Goal: Task Accomplishment & Management: Use online tool/utility

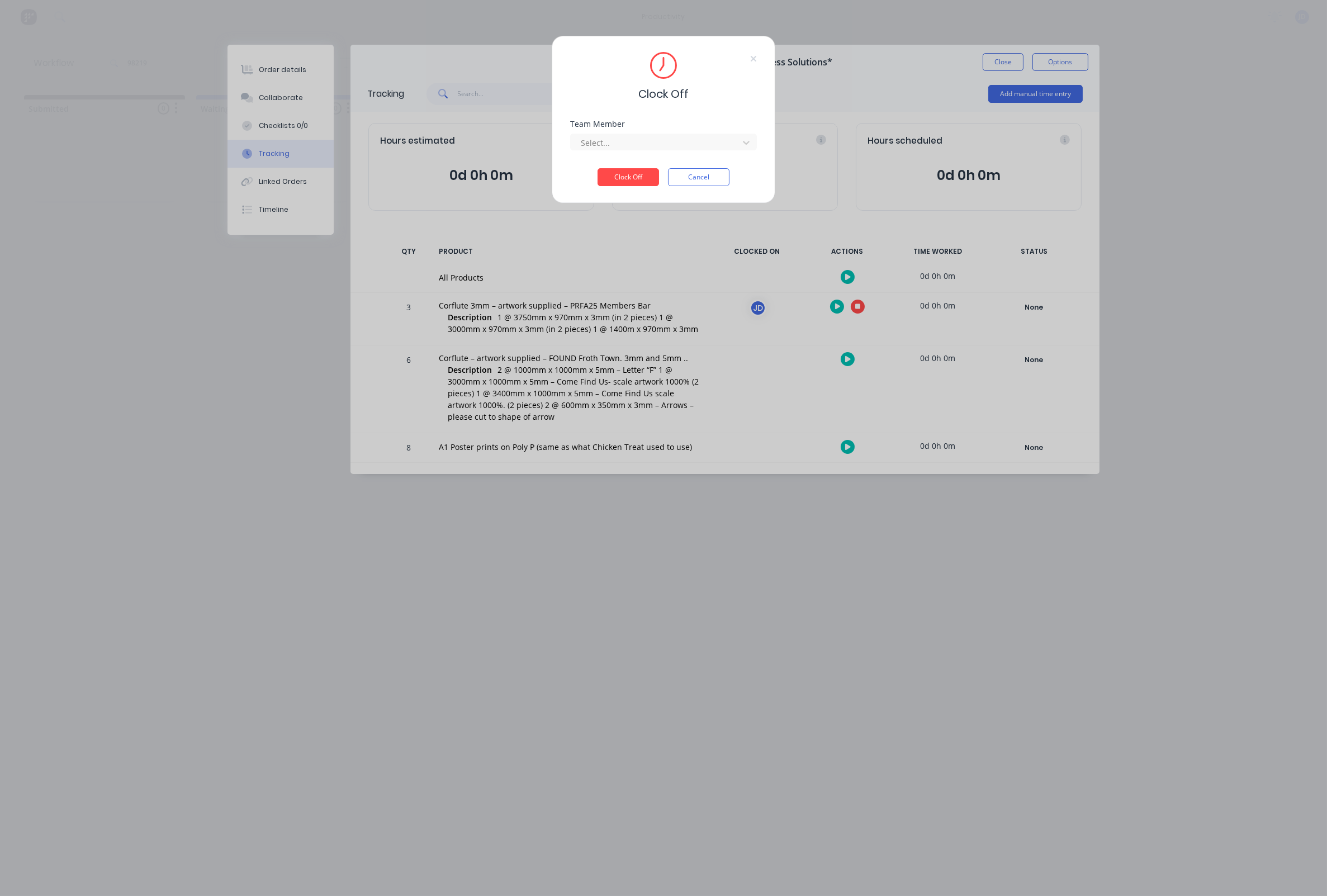
drag, startPoint x: 639, startPoint y: 136, endPoint x: 635, endPoint y: 141, distance: 6.4
click at [638, 136] on div "Select..." at bounding box center [664, 140] width 187 height 19
click at [634, 144] on div at bounding box center [656, 142] width 153 height 14
drag, startPoint x: 609, startPoint y: 173, endPoint x: 614, endPoint y: 175, distance: 5.4
click at [609, 173] on div "[PERSON_NAME]" at bounding box center [664, 171] width 187 height 21
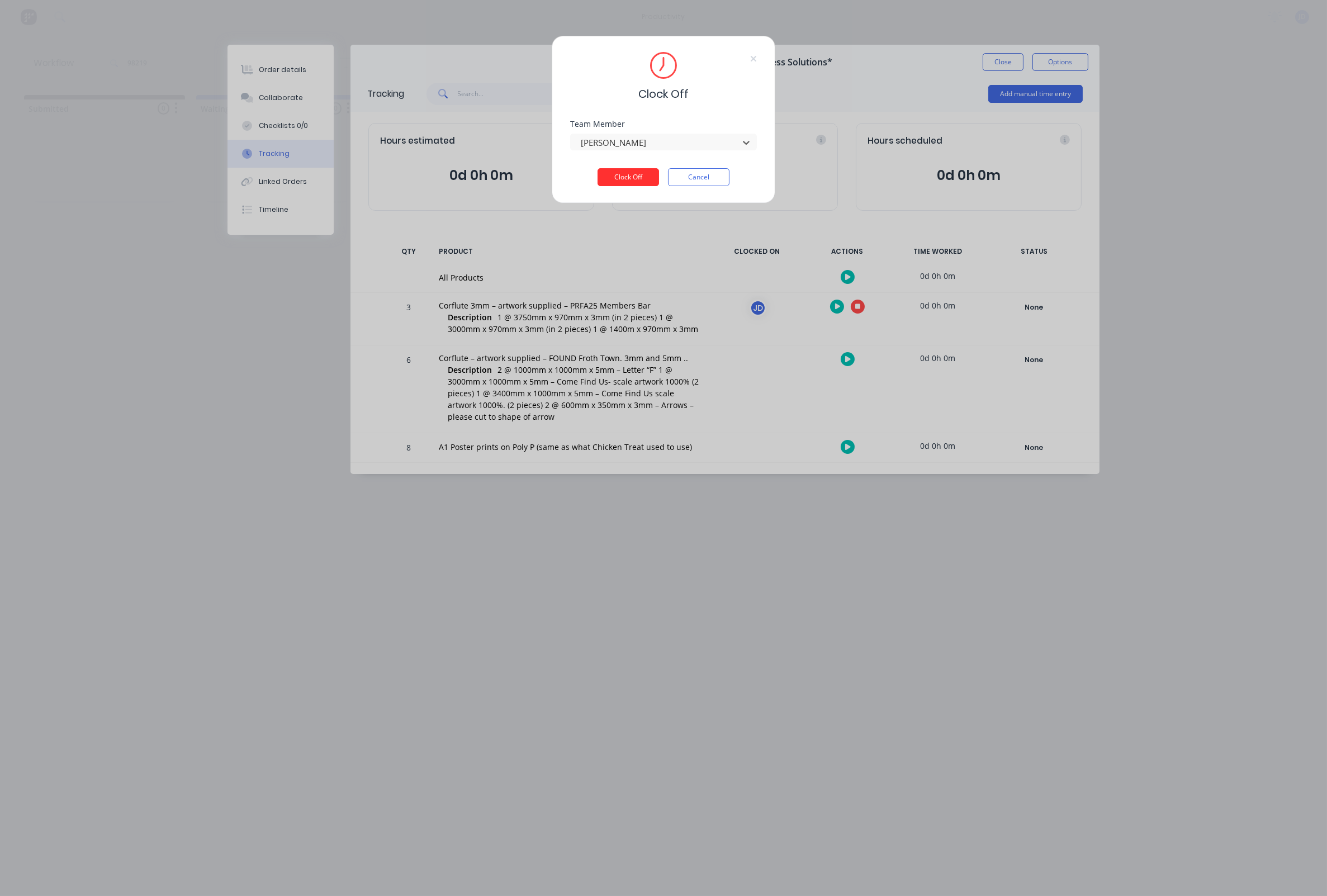
click at [622, 185] on button "Clock Off" at bounding box center [628, 177] width 62 height 18
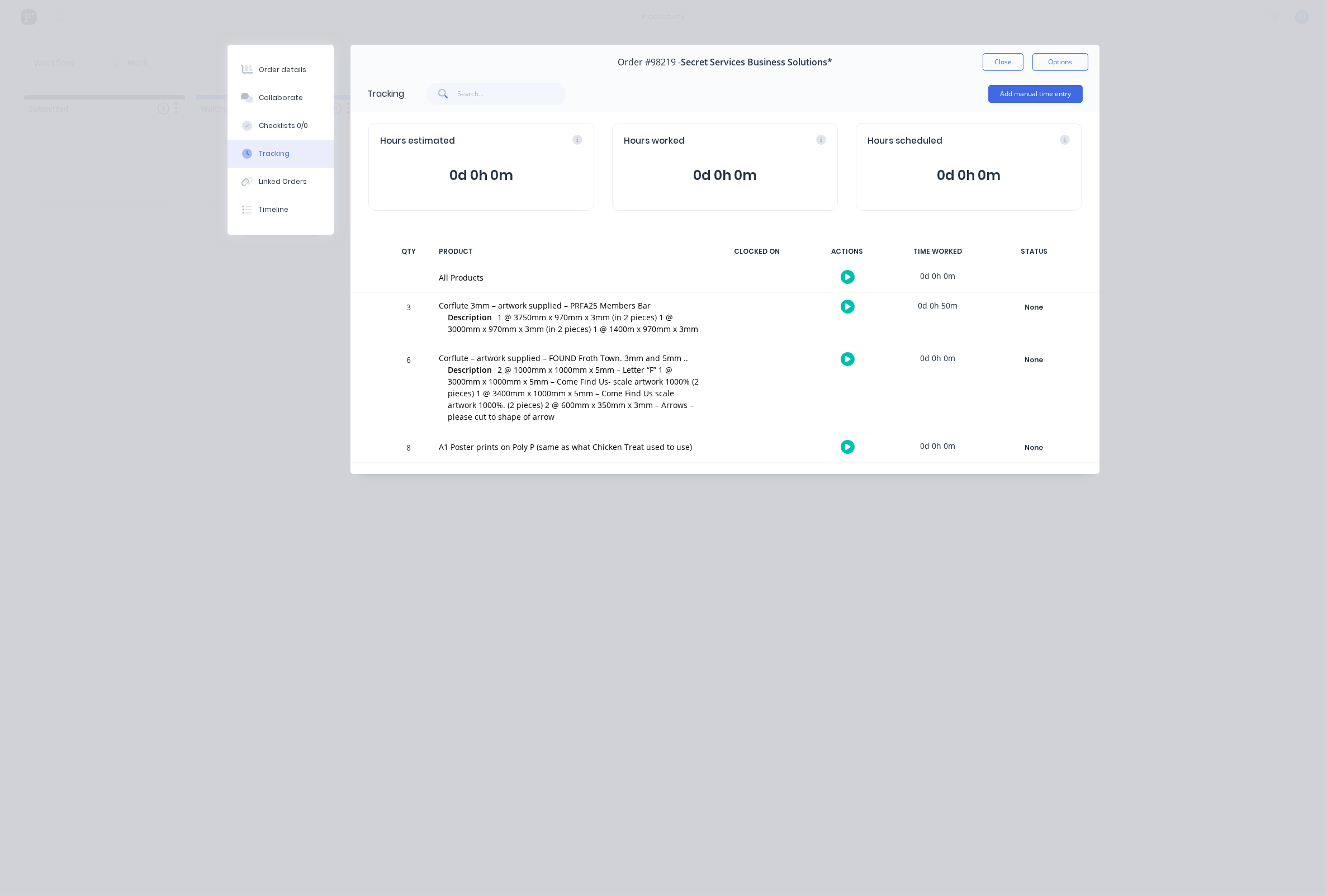
drag, startPoint x: 992, startPoint y: 62, endPoint x: 955, endPoint y: 76, distance: 39.6
click at [992, 62] on button "Close" at bounding box center [1003, 62] width 41 height 18
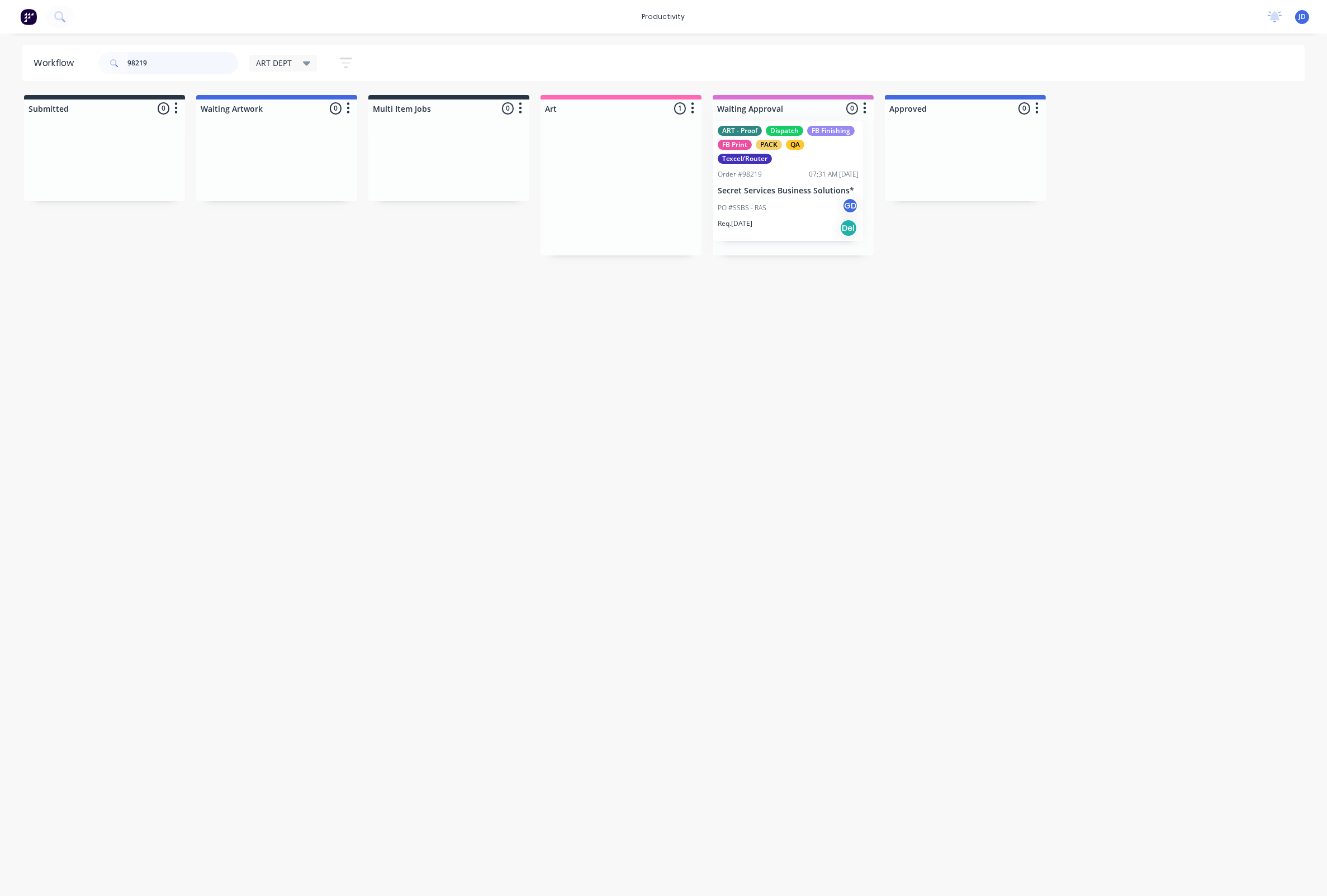
drag, startPoint x: 594, startPoint y: 155, endPoint x: 755, endPoint y: 150, distance: 161.1
drag, startPoint x: 136, startPoint y: 58, endPoint x: 91, endPoint y: 57, distance: 45.0
click at [91, 57] on header "Workflow 98219 ART DEPT Save new view None edit ART DEPT (Default) edit Banner …" at bounding box center [664, 63] width 1283 height 36
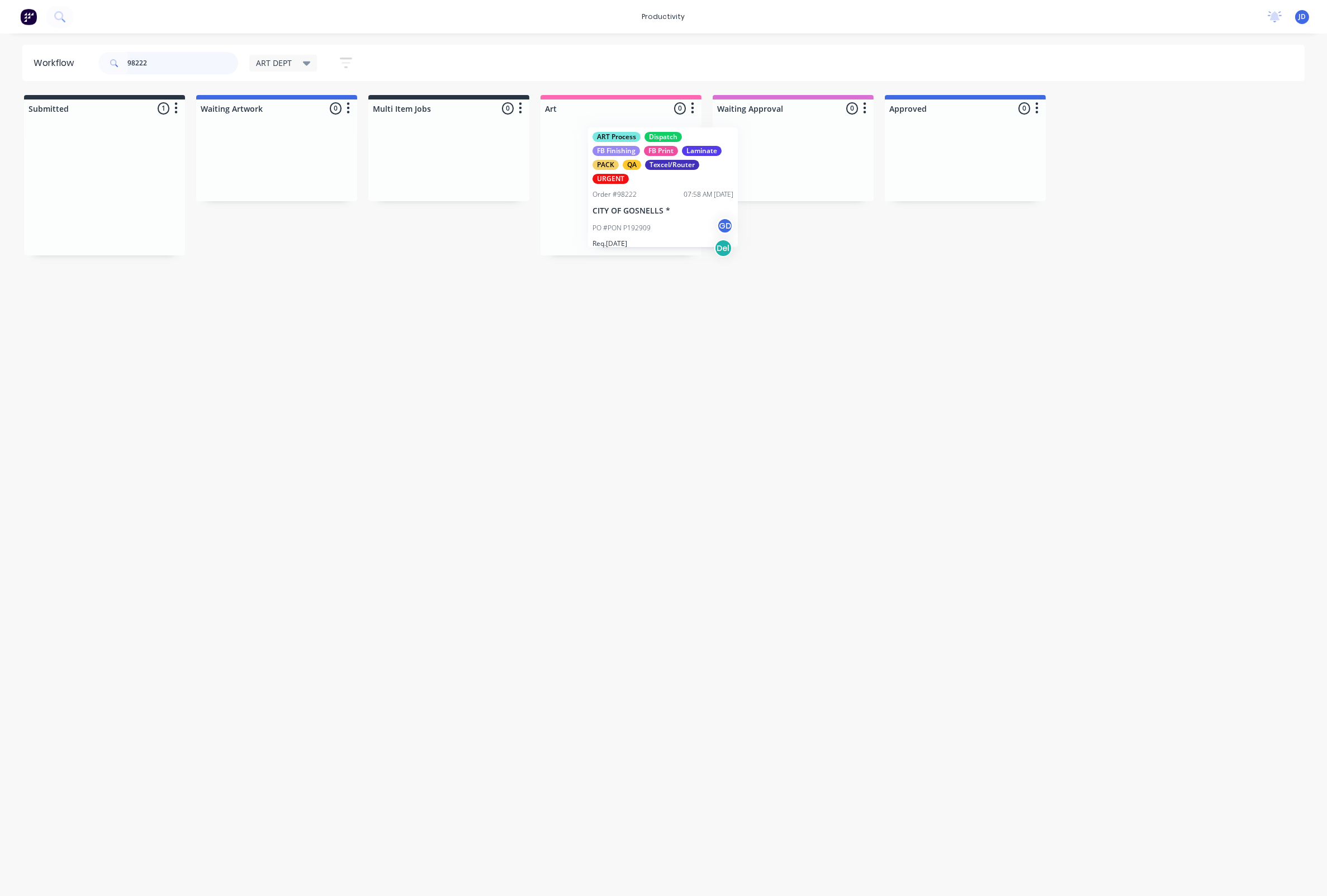
drag, startPoint x: 174, startPoint y: 174, endPoint x: 613, endPoint y: 167, distance: 439.1
click at [636, 203] on div at bounding box center [621, 187] width 161 height 138
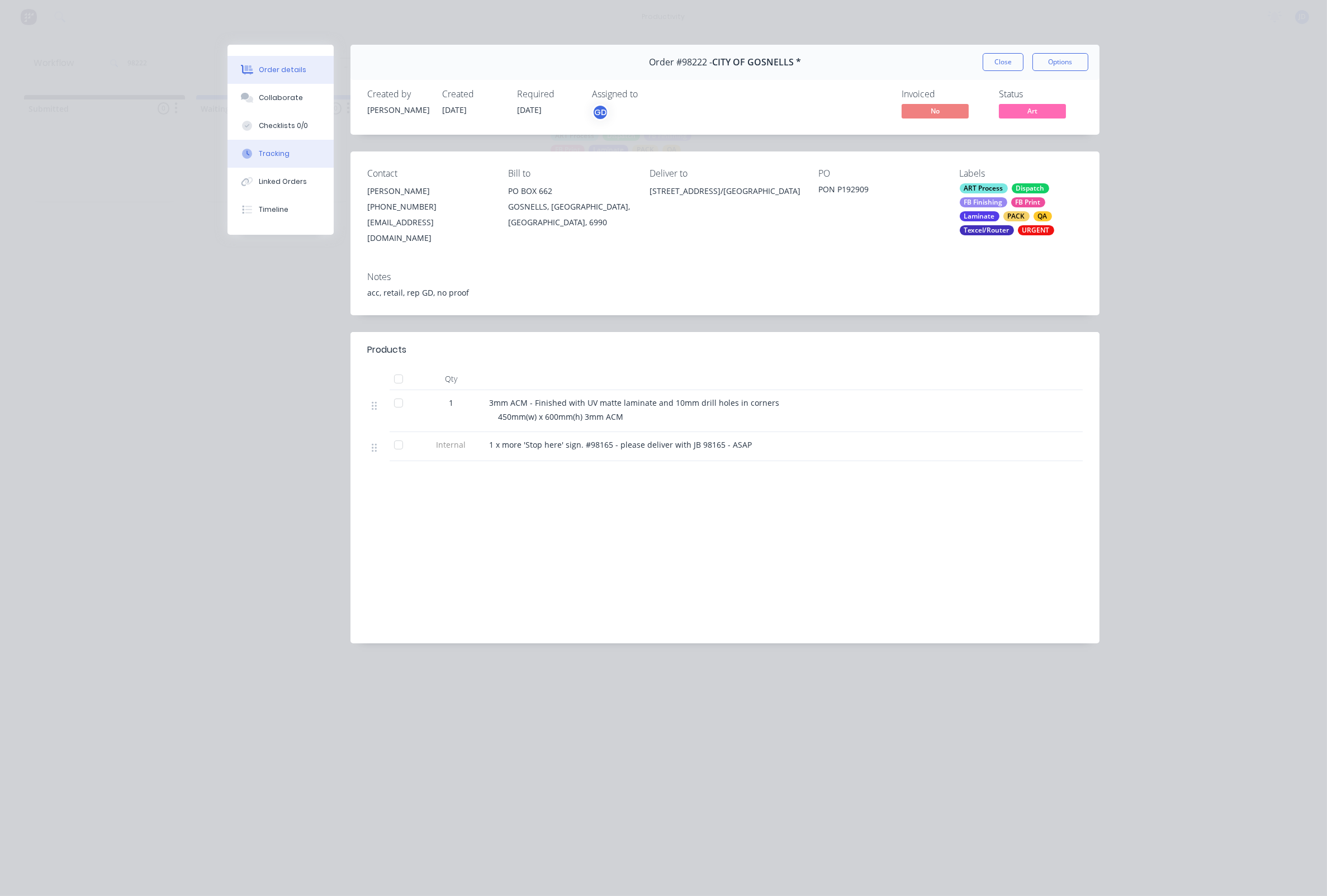
click at [270, 164] on button "Tracking" at bounding box center [280, 154] width 106 height 28
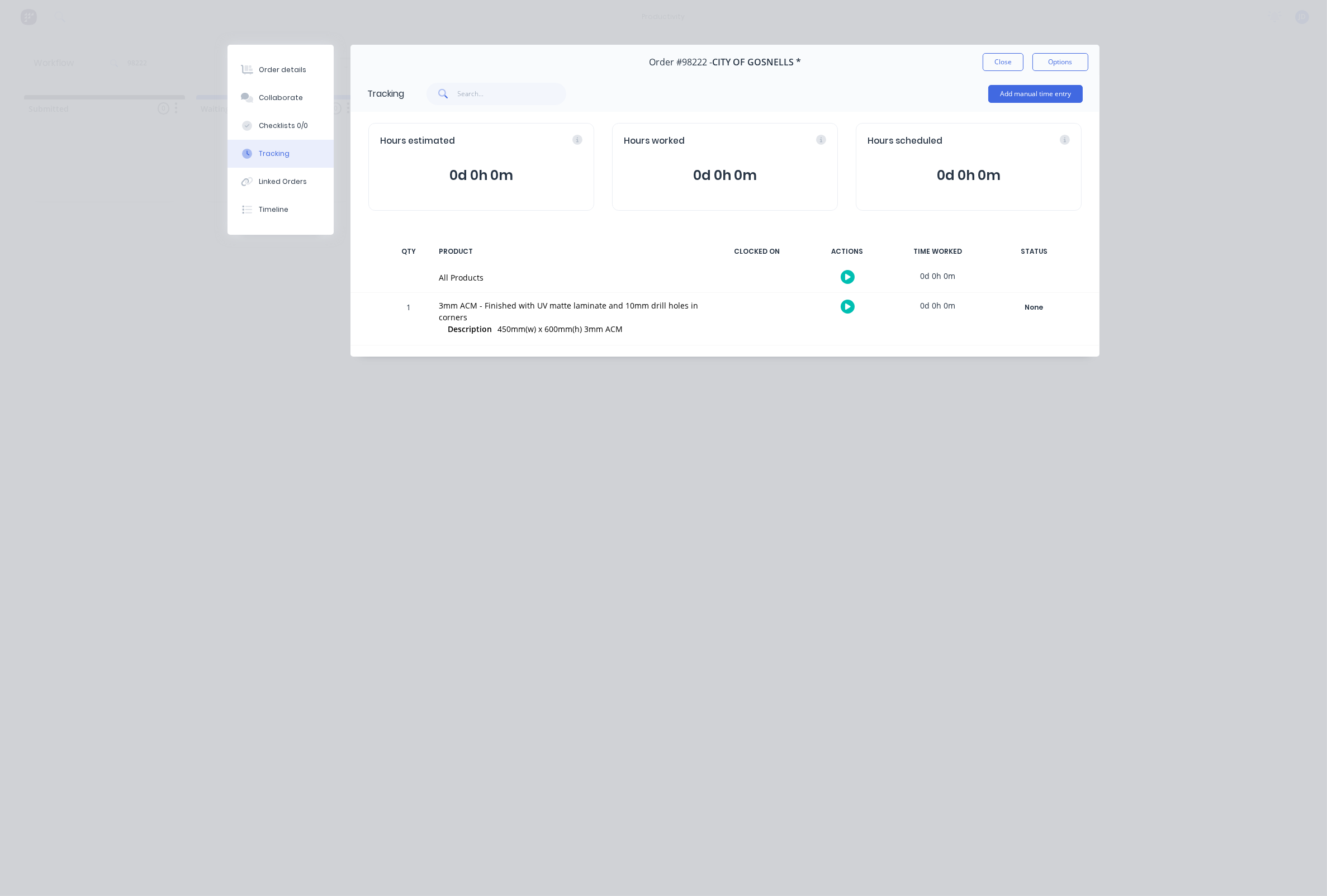
click at [844, 306] on button at bounding box center [848, 307] width 14 height 14
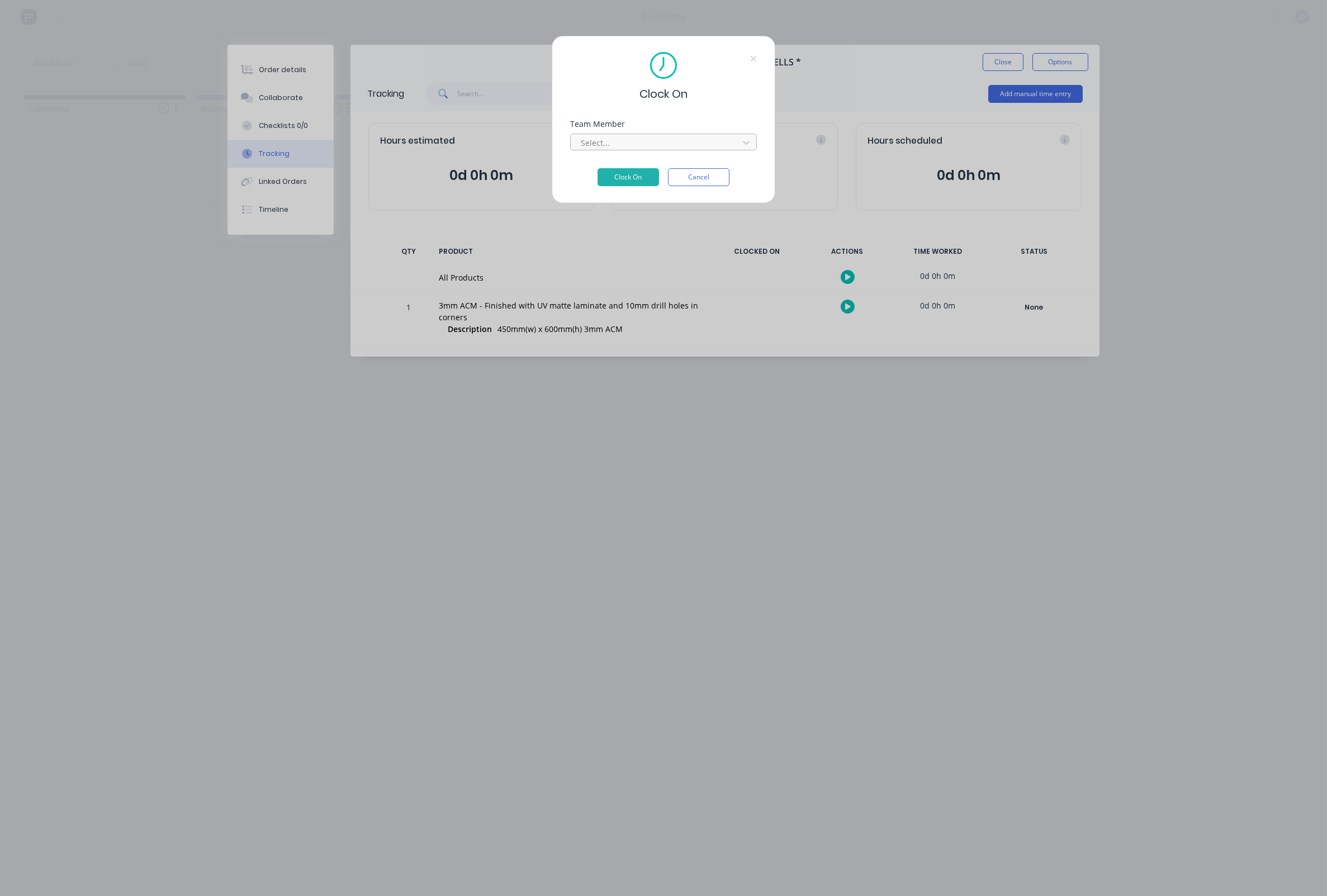
click at [608, 155] on div "Team Member Select..." at bounding box center [664, 144] width 187 height 48
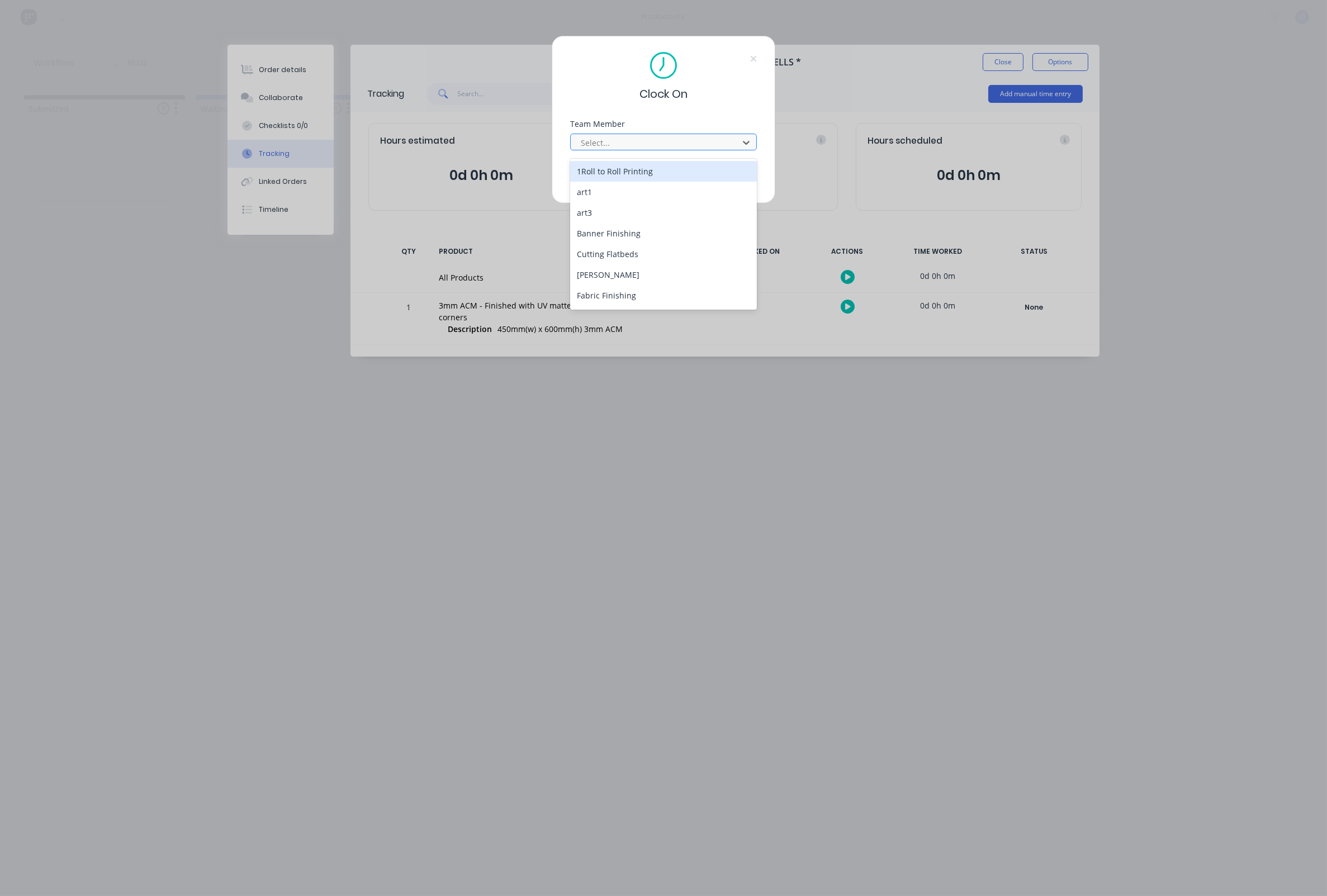
click at [606, 148] on div "Select..." at bounding box center [656, 142] width 151 height 12
drag, startPoint x: 603, startPoint y: 226, endPoint x: 603, endPoint y: 218, distance: 8.0
click at [603, 226] on div "[PERSON_NAME]" at bounding box center [664, 231] width 187 height 21
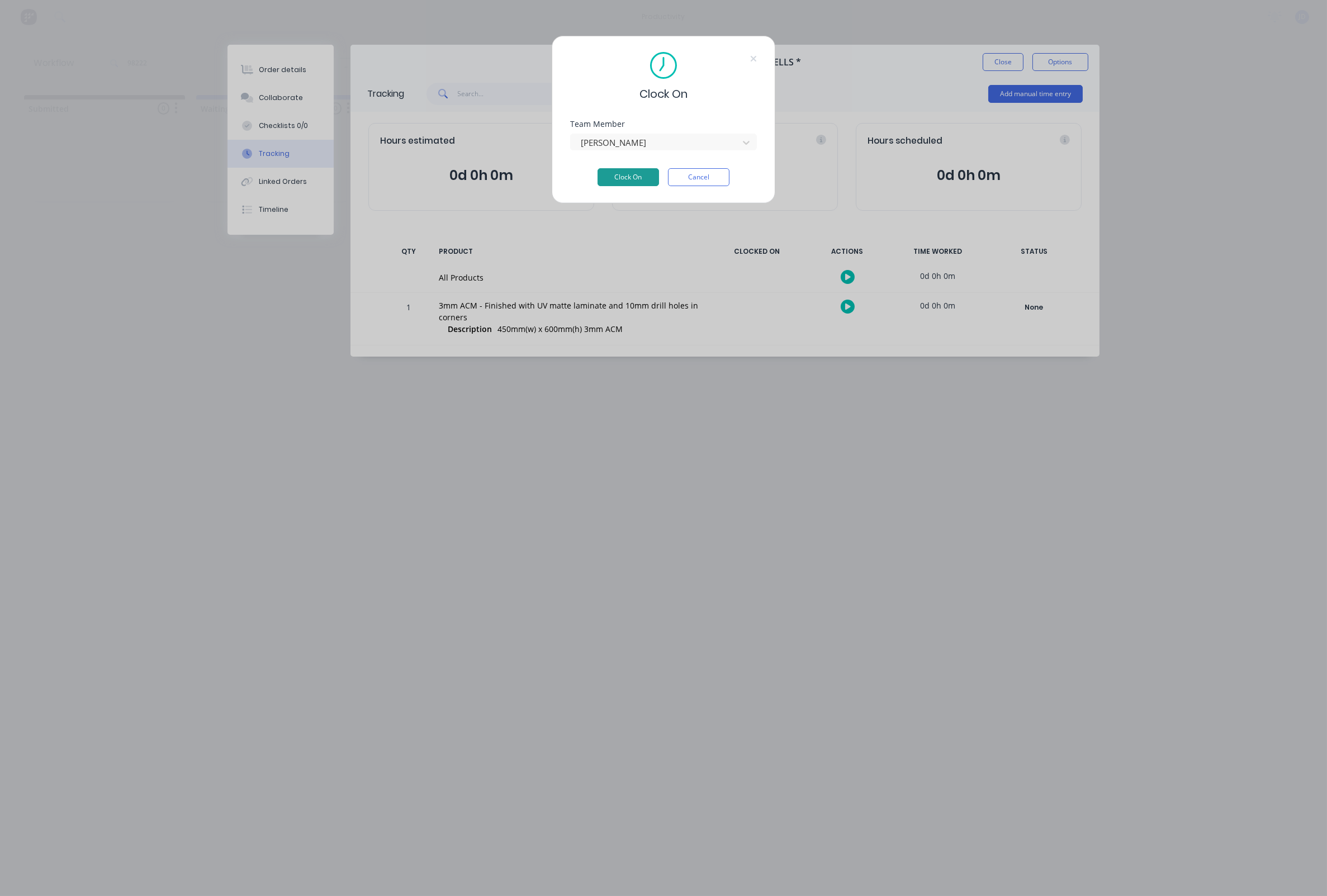
click at [616, 173] on button "Clock On" at bounding box center [628, 177] width 62 height 18
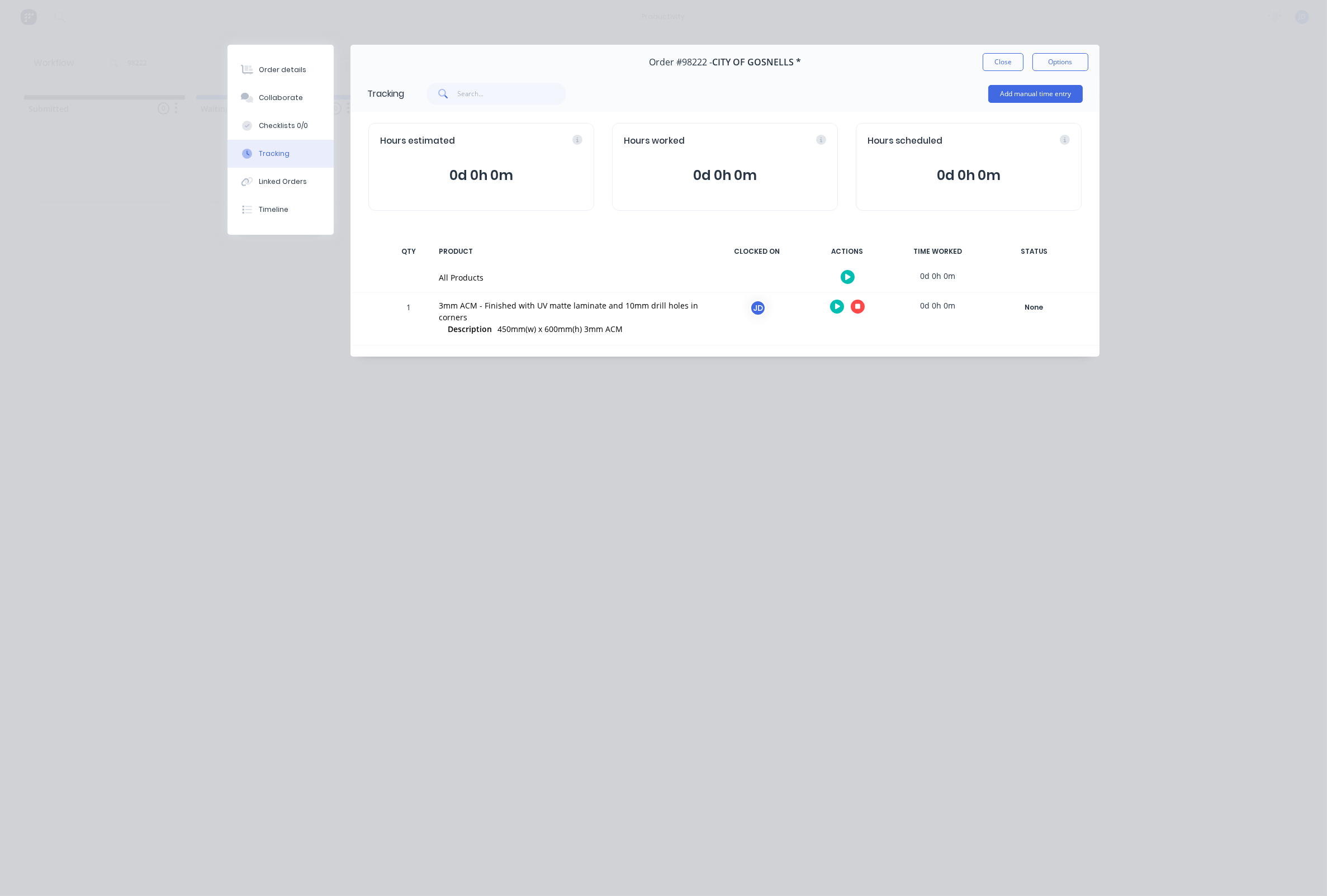
click at [866, 307] on div at bounding box center [847, 307] width 84 height 27
click at [862, 307] on button at bounding box center [858, 307] width 14 height 14
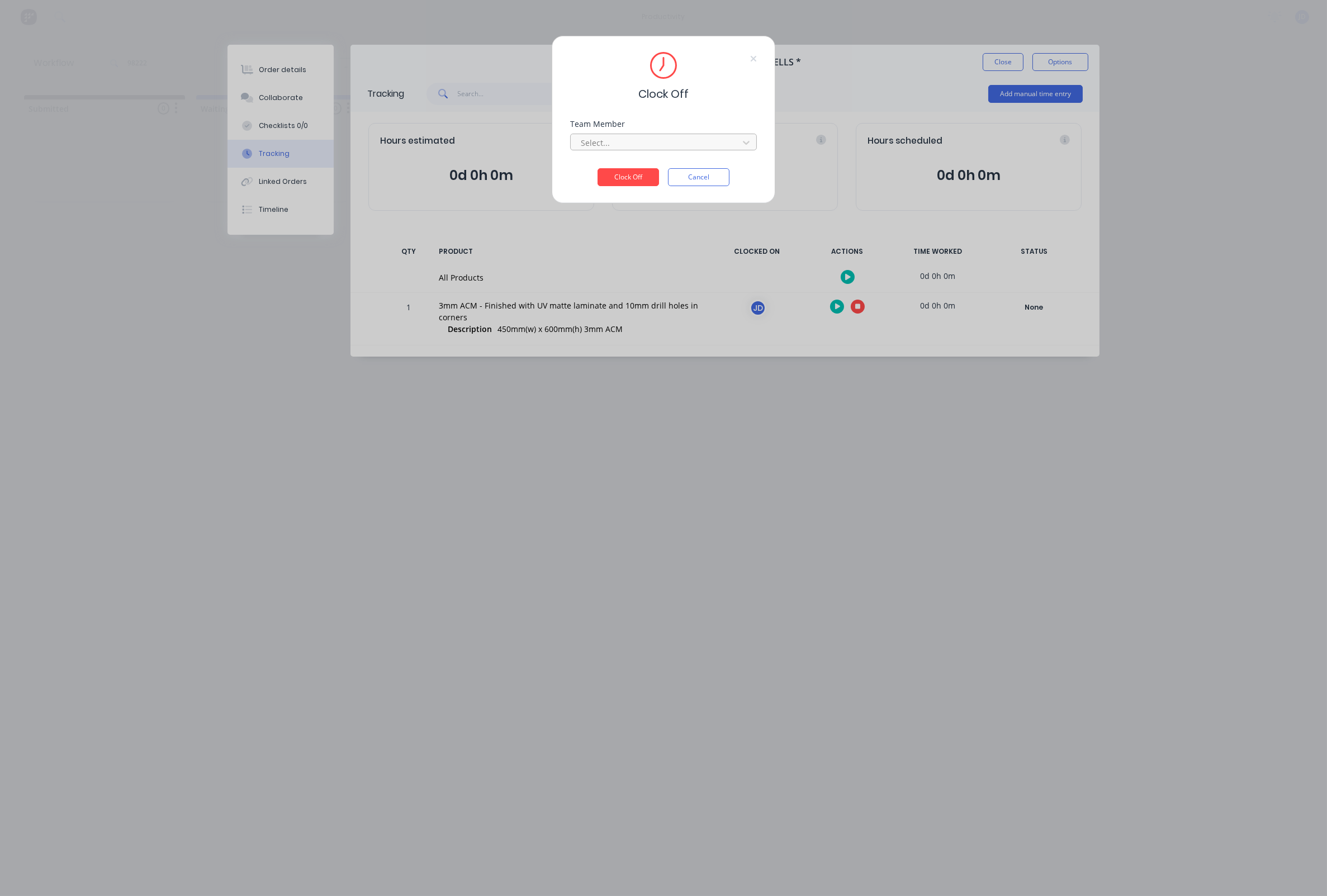
click at [667, 142] on div at bounding box center [656, 142] width 153 height 14
click at [606, 172] on div "[PERSON_NAME]" at bounding box center [664, 171] width 187 height 21
click at [612, 182] on button "Clock Off" at bounding box center [628, 177] width 62 height 18
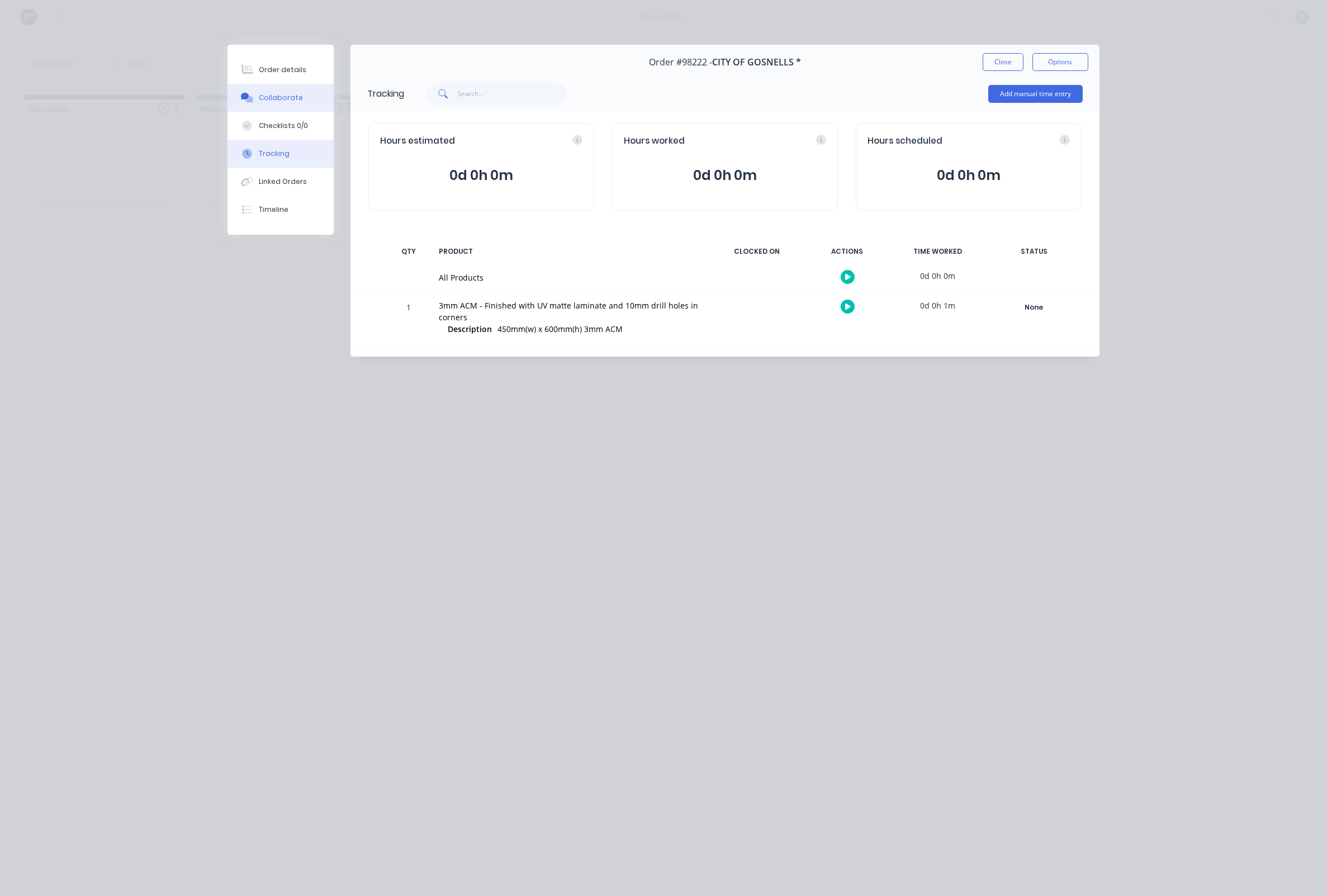
click at [246, 97] on icon at bounding box center [244, 96] width 8 height 7
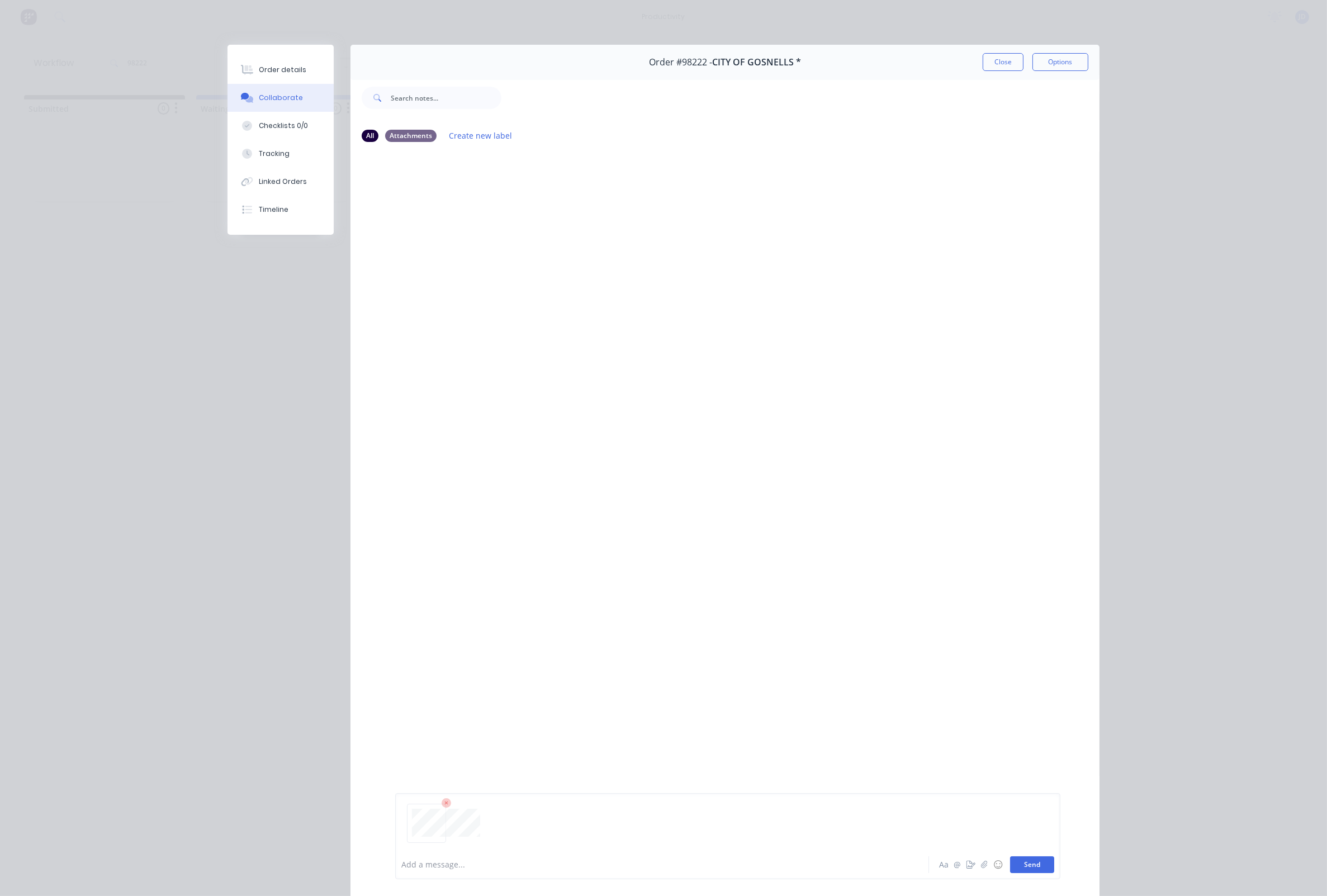
click at [1015, 866] on button "Send" at bounding box center [1032, 864] width 44 height 17
click at [1007, 62] on button "Close" at bounding box center [1003, 62] width 41 height 18
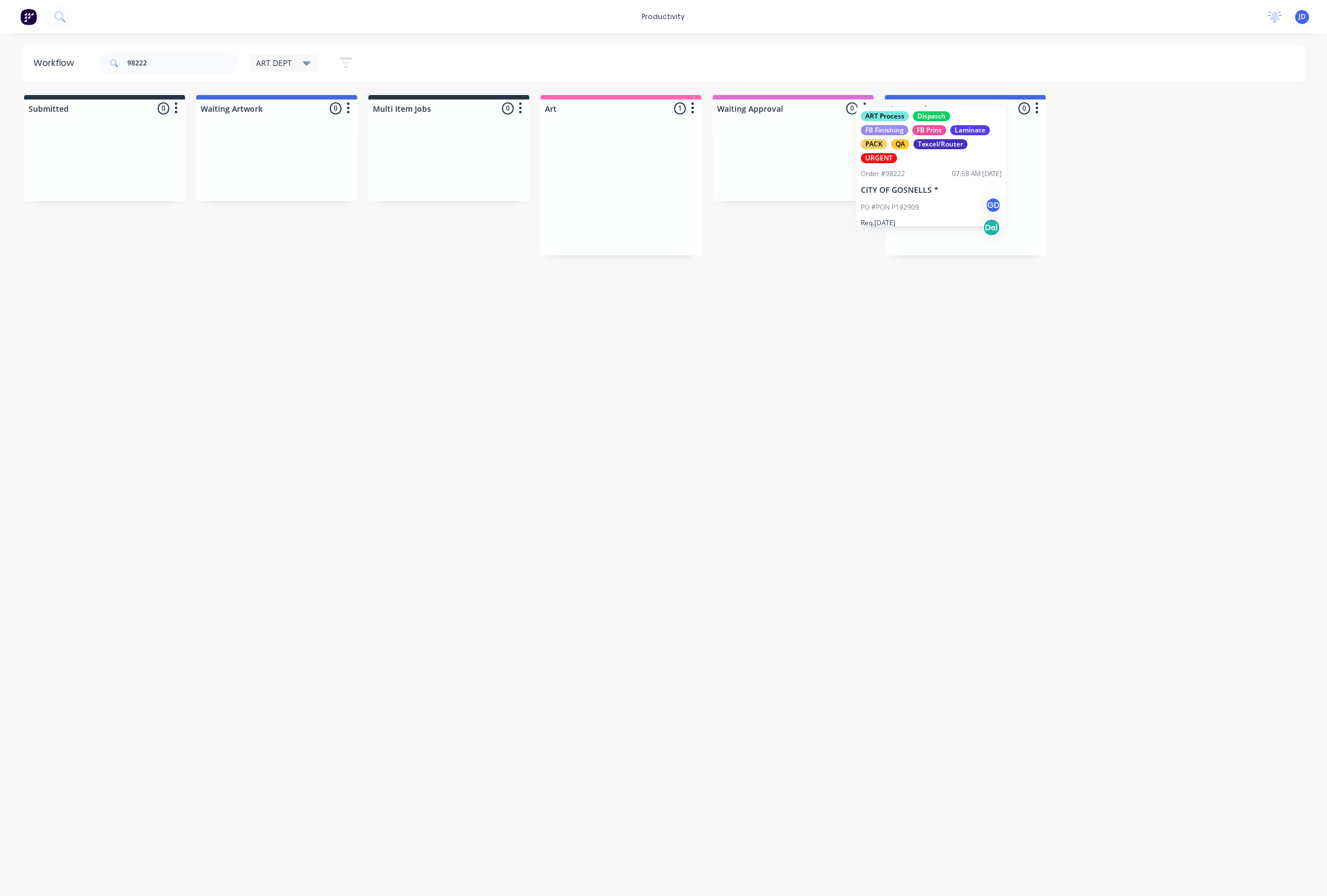
drag, startPoint x: 654, startPoint y: 202, endPoint x: 971, endPoint y: 181, distance: 317.7
drag, startPoint x: 145, startPoint y: 57, endPoint x: 105, endPoint y: 51, distance: 40.4
click at [105, 52] on div "98222" at bounding box center [168, 63] width 140 height 22
type input "98221"
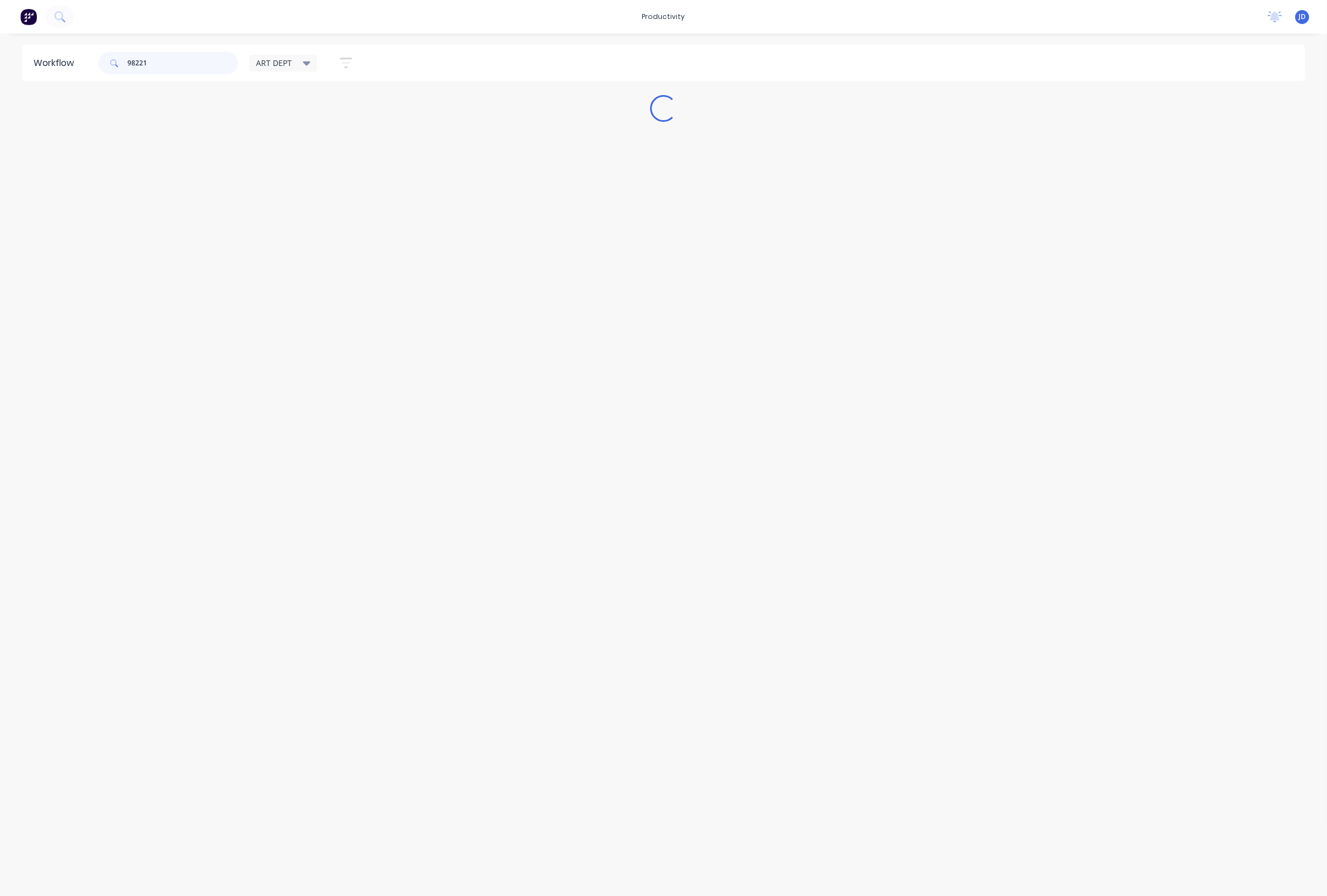
scroll to position [0, 0]
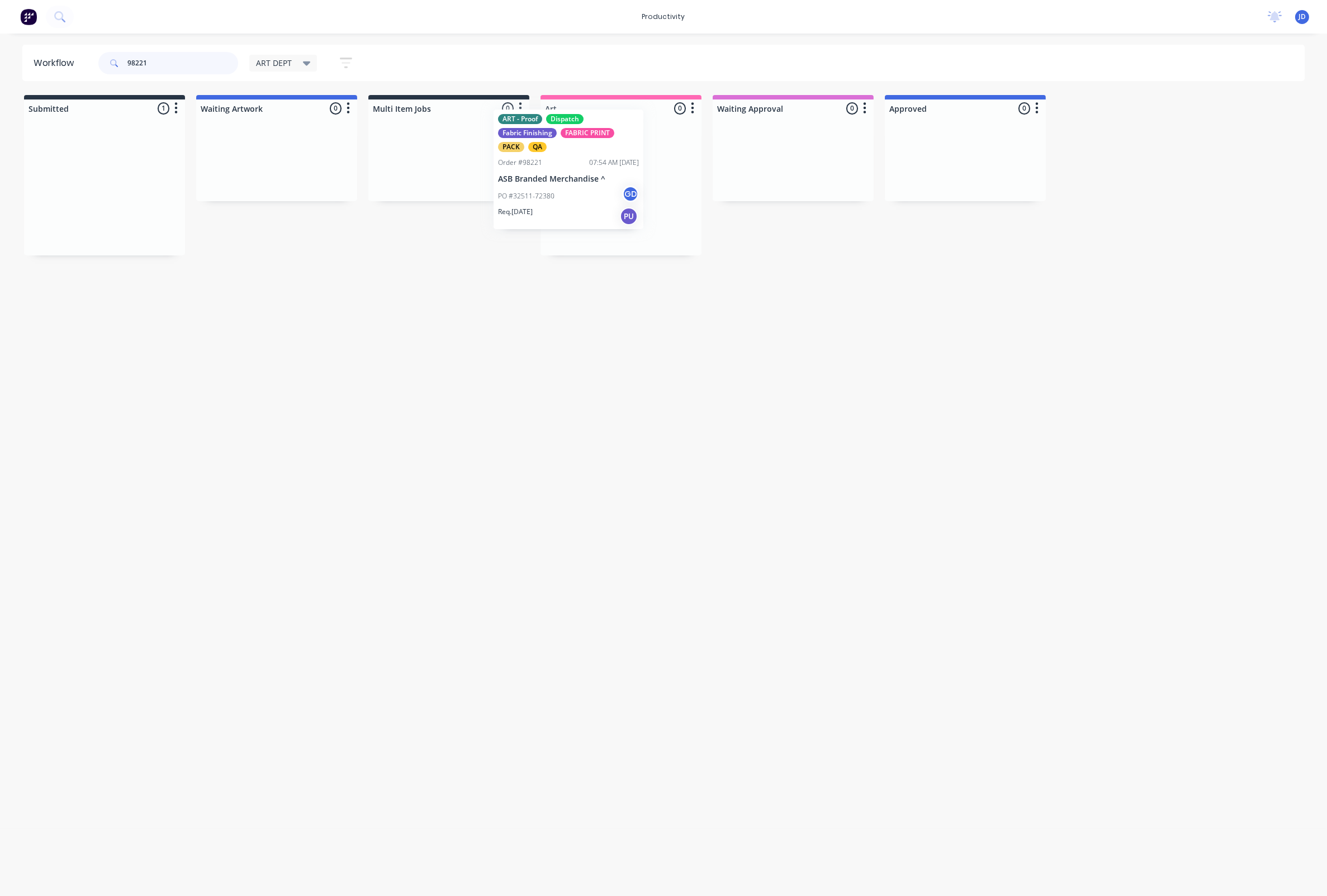
drag, startPoint x: 246, startPoint y: 169, endPoint x: 543, endPoint y: 160, distance: 297.1
click at [575, 192] on p "ASB Branded Merchandise ^" at bounding box center [621, 195] width 141 height 9
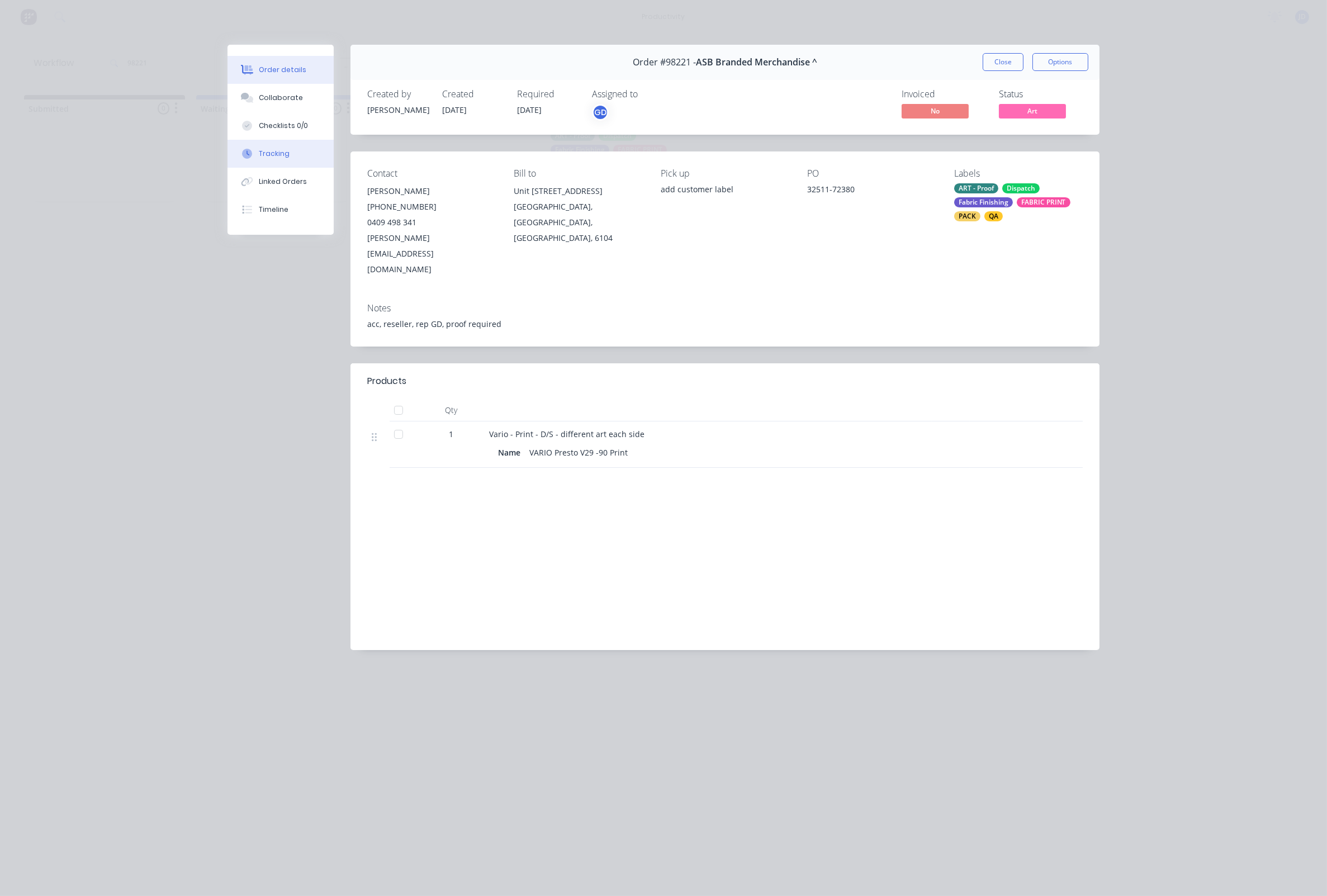
click at [289, 150] on button "Tracking" at bounding box center [280, 154] width 106 height 28
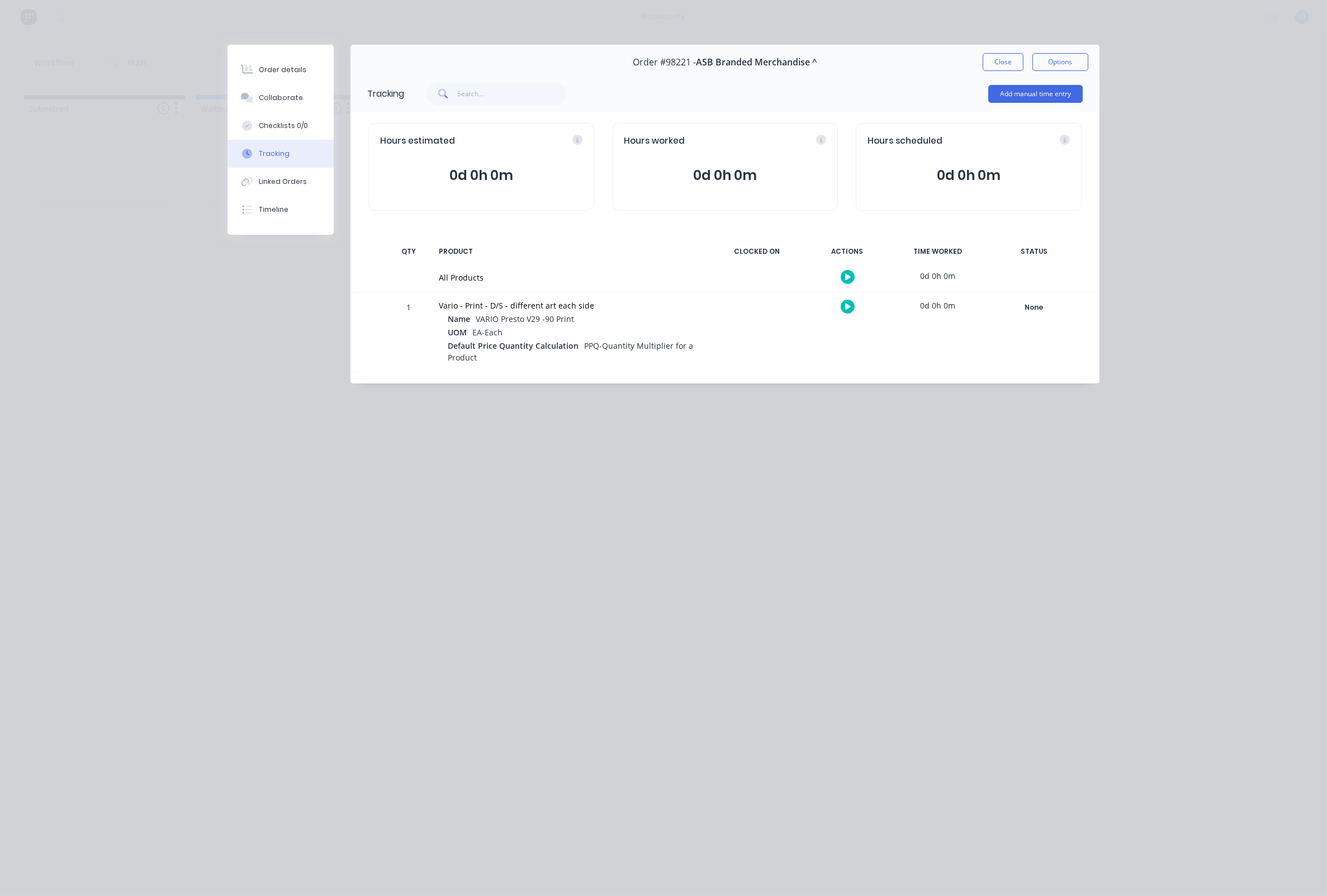
click at [852, 305] on button at bounding box center [848, 307] width 14 height 14
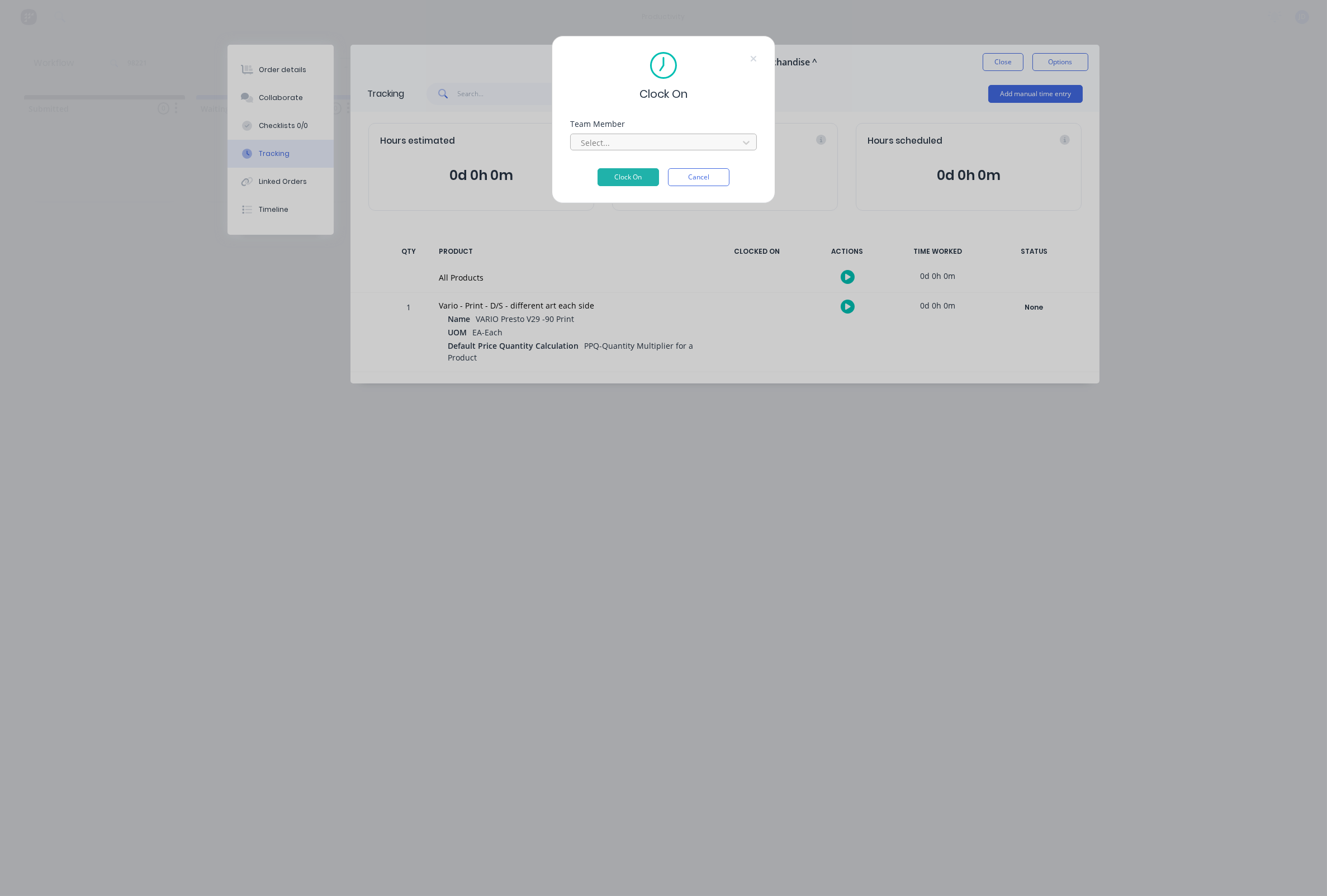
click at [616, 136] on div "Select..." at bounding box center [664, 140] width 187 height 19
click at [614, 149] on div at bounding box center [656, 142] width 153 height 14
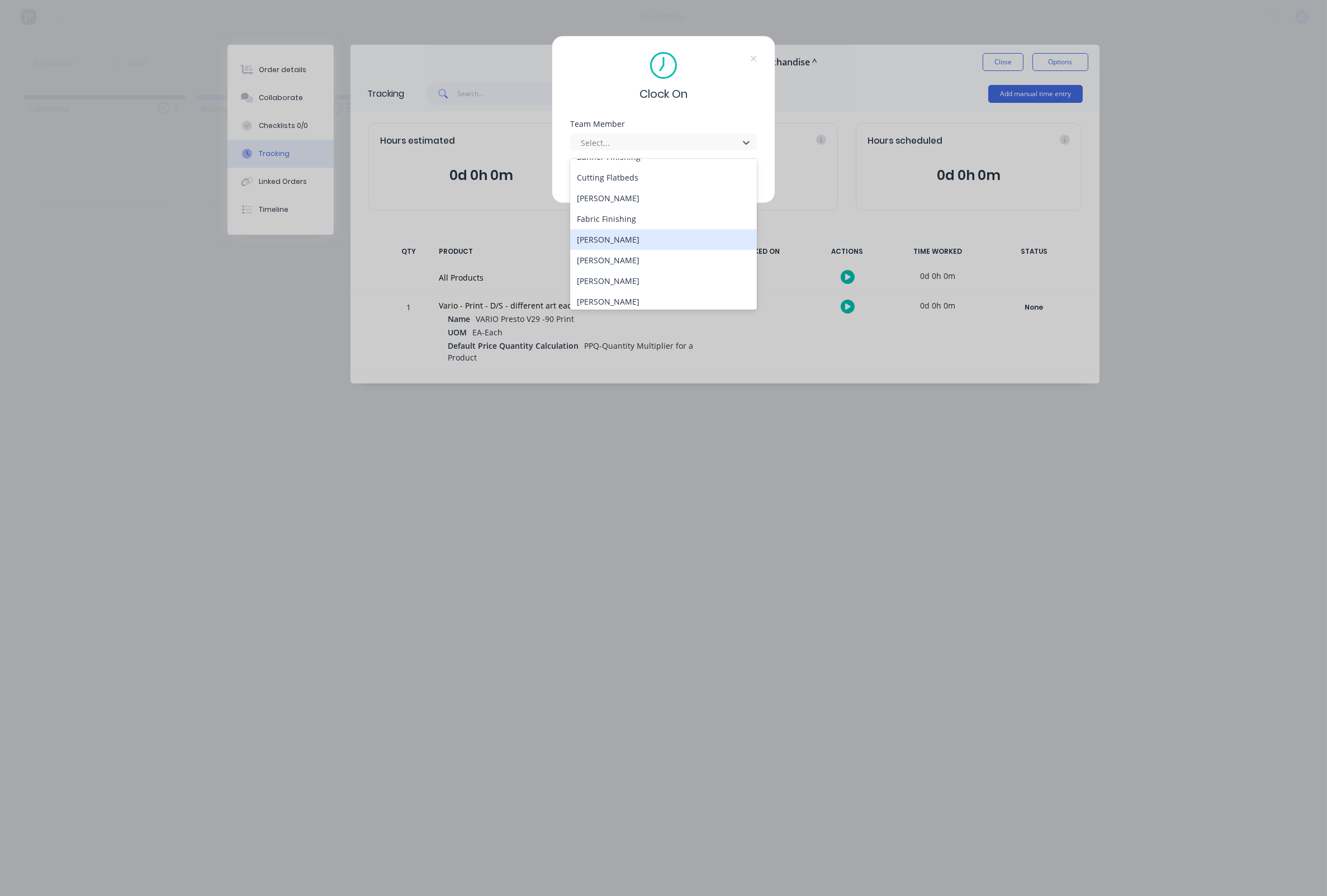
scroll to position [80, 0]
click at [600, 254] on div "[PERSON_NAME]" at bounding box center [664, 257] width 187 height 21
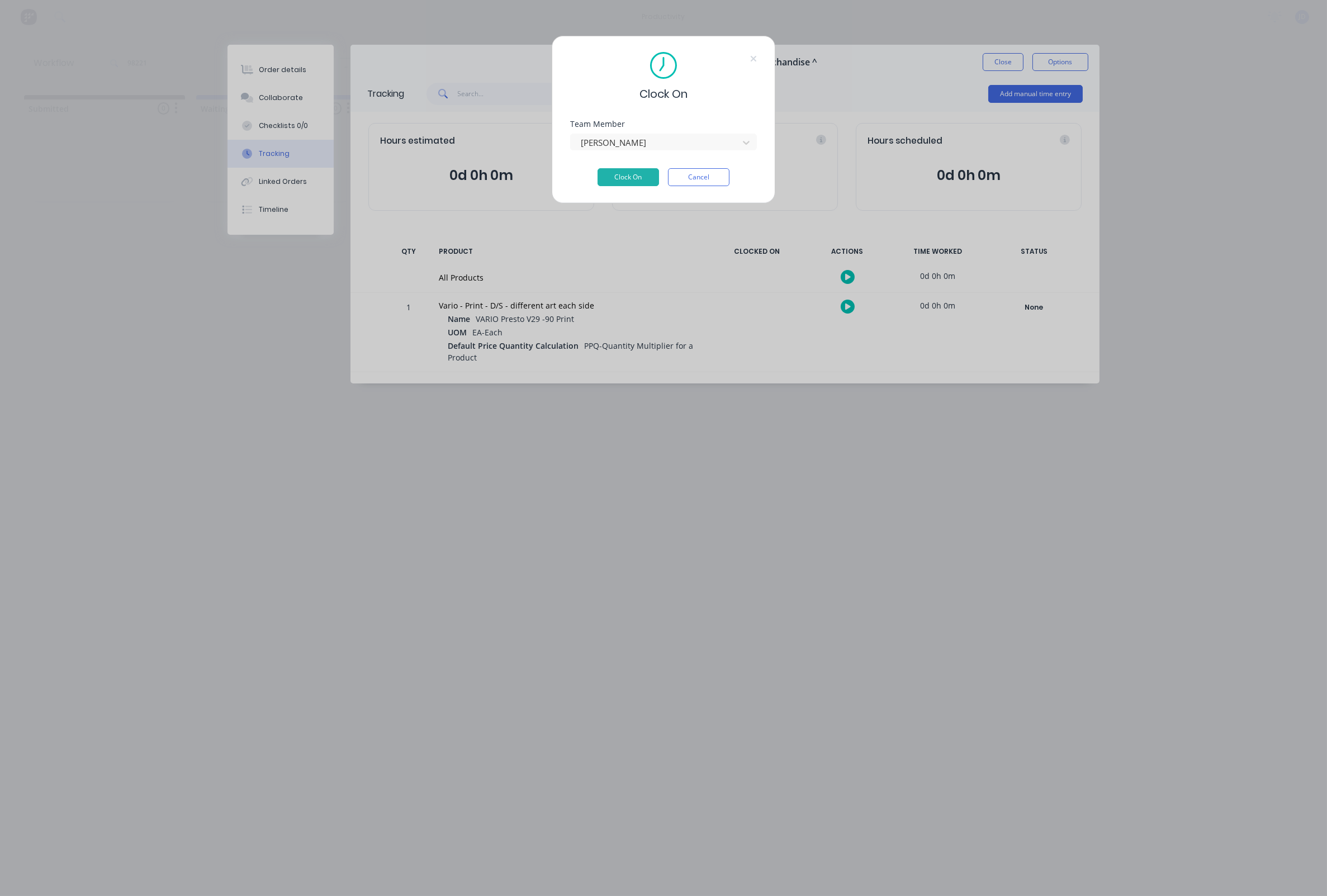
drag, startPoint x: 609, startPoint y: 180, endPoint x: 1134, endPoint y: 496, distance: 612.8
click at [609, 180] on button "Clock On" at bounding box center [628, 177] width 62 height 18
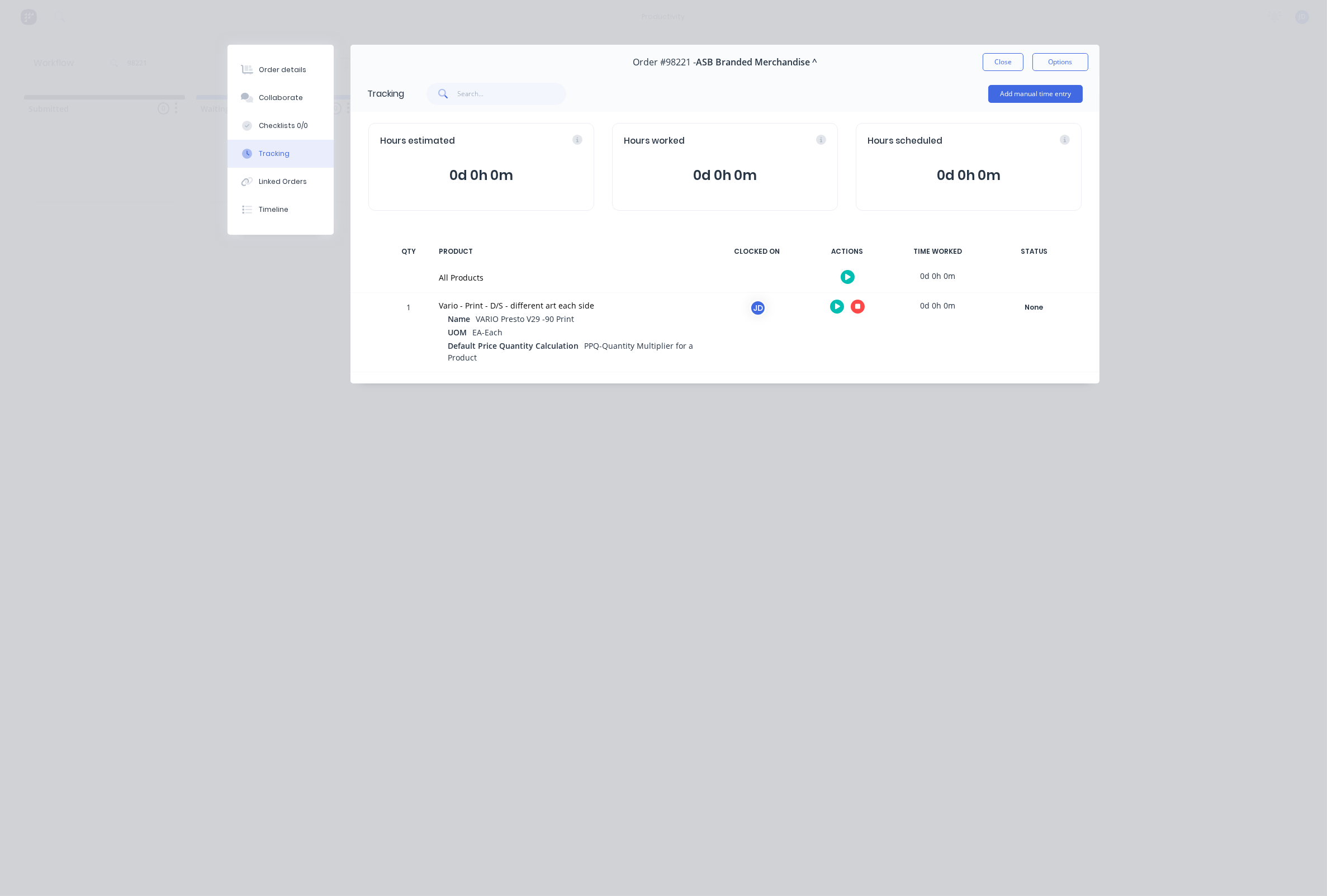
click at [862, 302] on button at bounding box center [858, 307] width 14 height 14
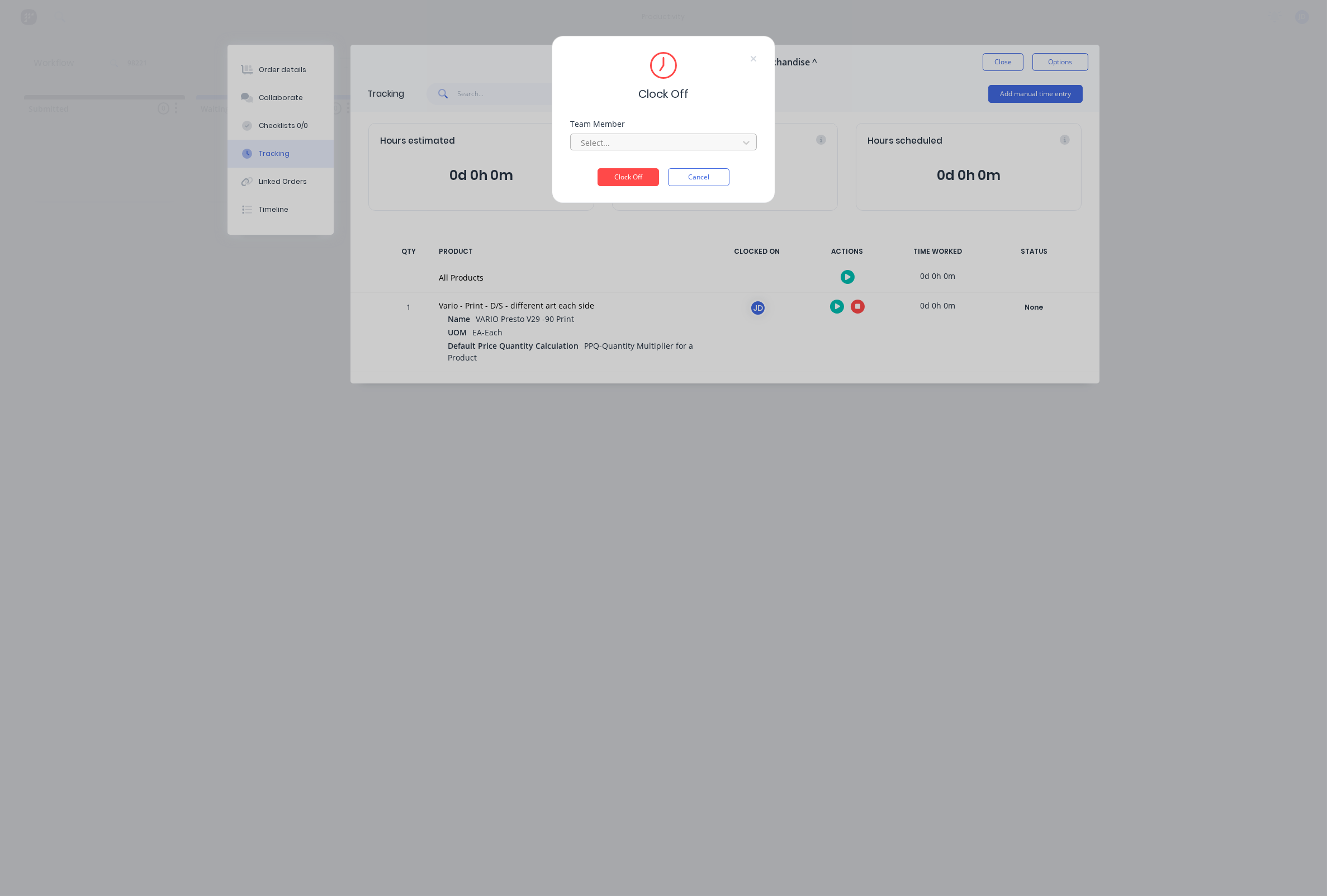
click at [621, 148] on div at bounding box center [656, 142] width 153 height 14
click at [599, 174] on div "[PERSON_NAME]" at bounding box center [664, 171] width 187 height 21
click at [609, 177] on button "Clock Off" at bounding box center [628, 177] width 62 height 18
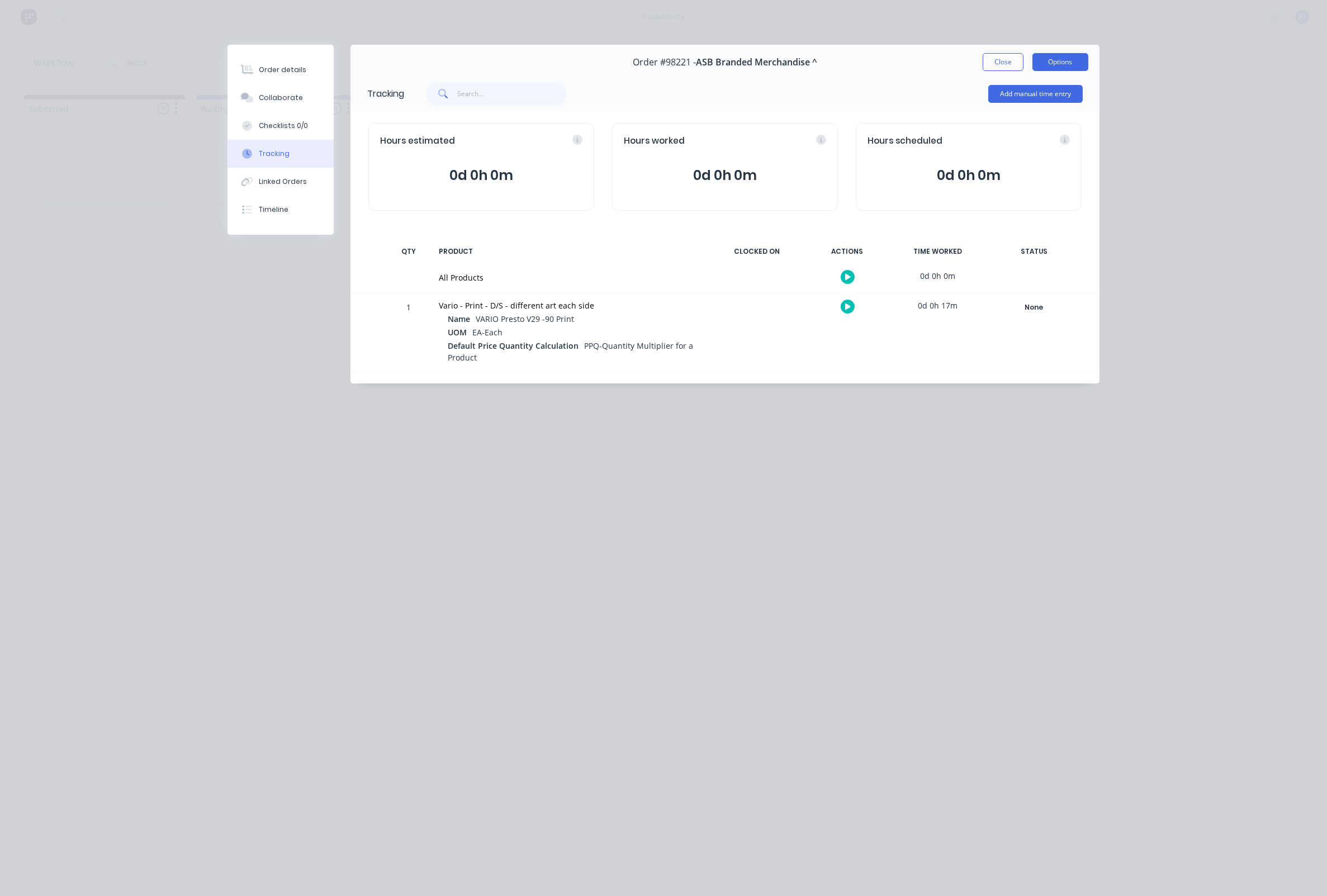
click at [1049, 53] on button "Options" at bounding box center [1060, 62] width 56 height 18
click at [1008, 58] on button "Close" at bounding box center [1003, 62] width 41 height 18
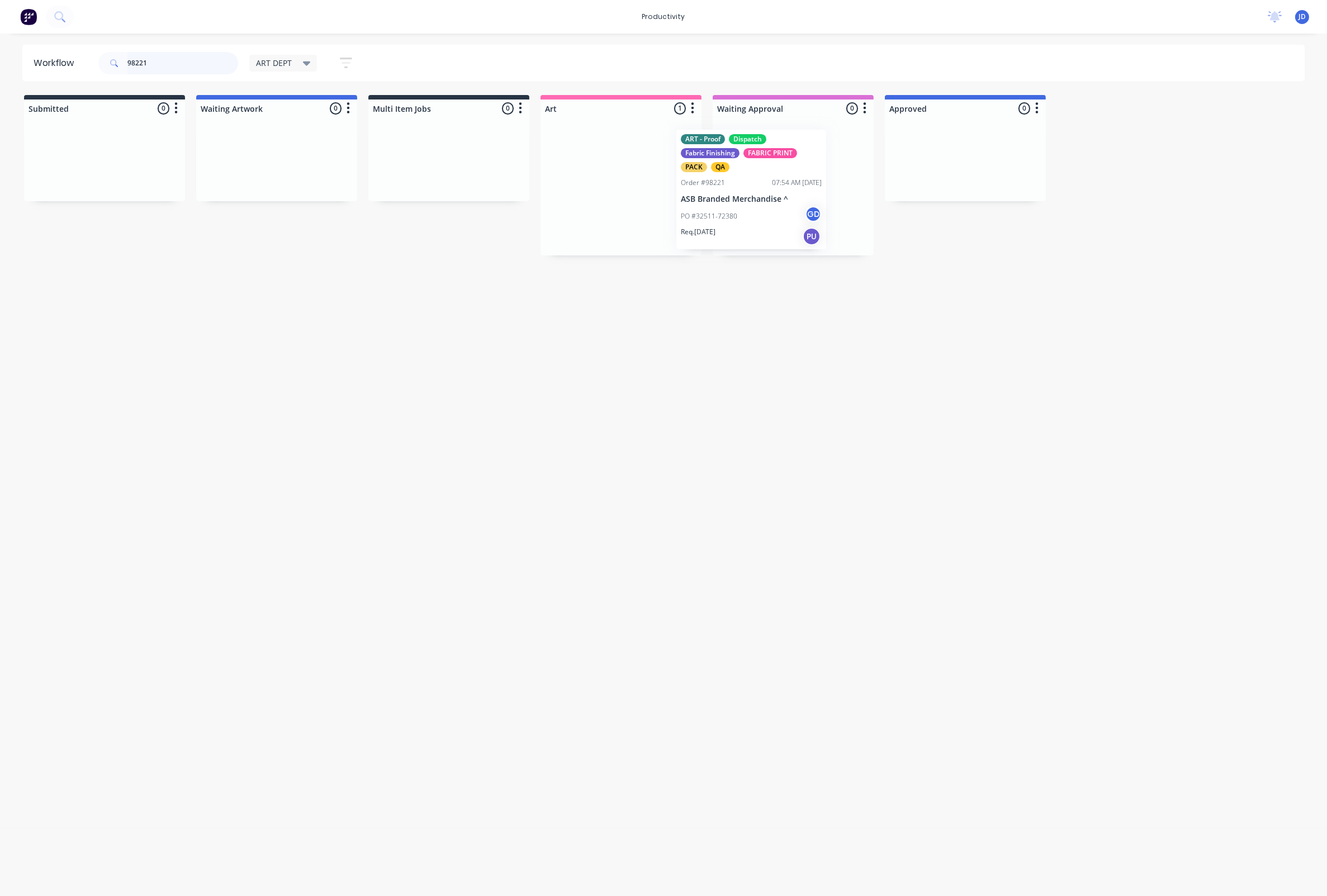
drag, startPoint x: 655, startPoint y: 175, endPoint x: 759, endPoint y: 177, distance: 104.0
